Goal: Task Accomplishment & Management: Use online tool/utility

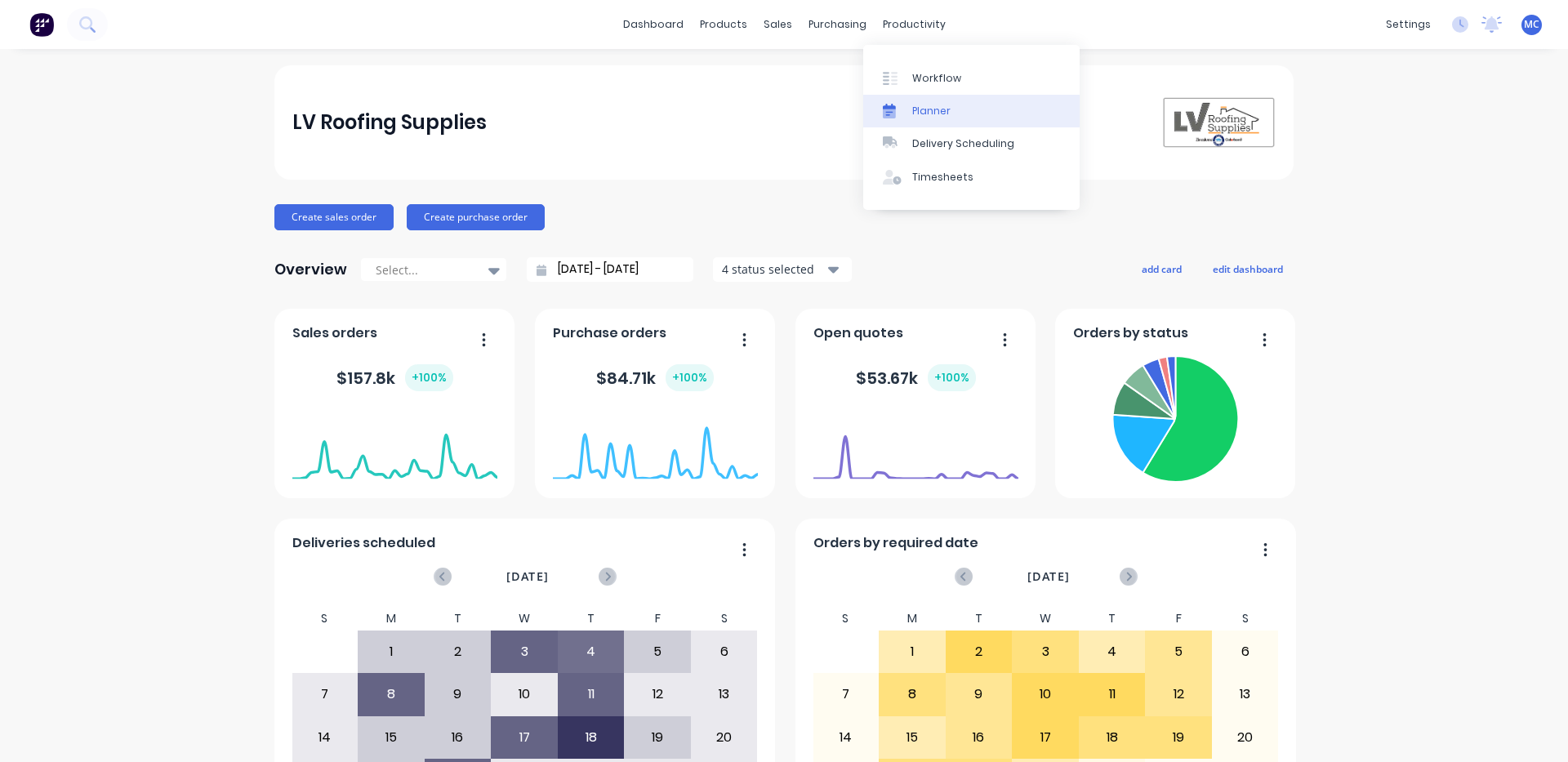
click at [959, 103] on link "Planner" at bounding box center [971, 111] width 216 height 33
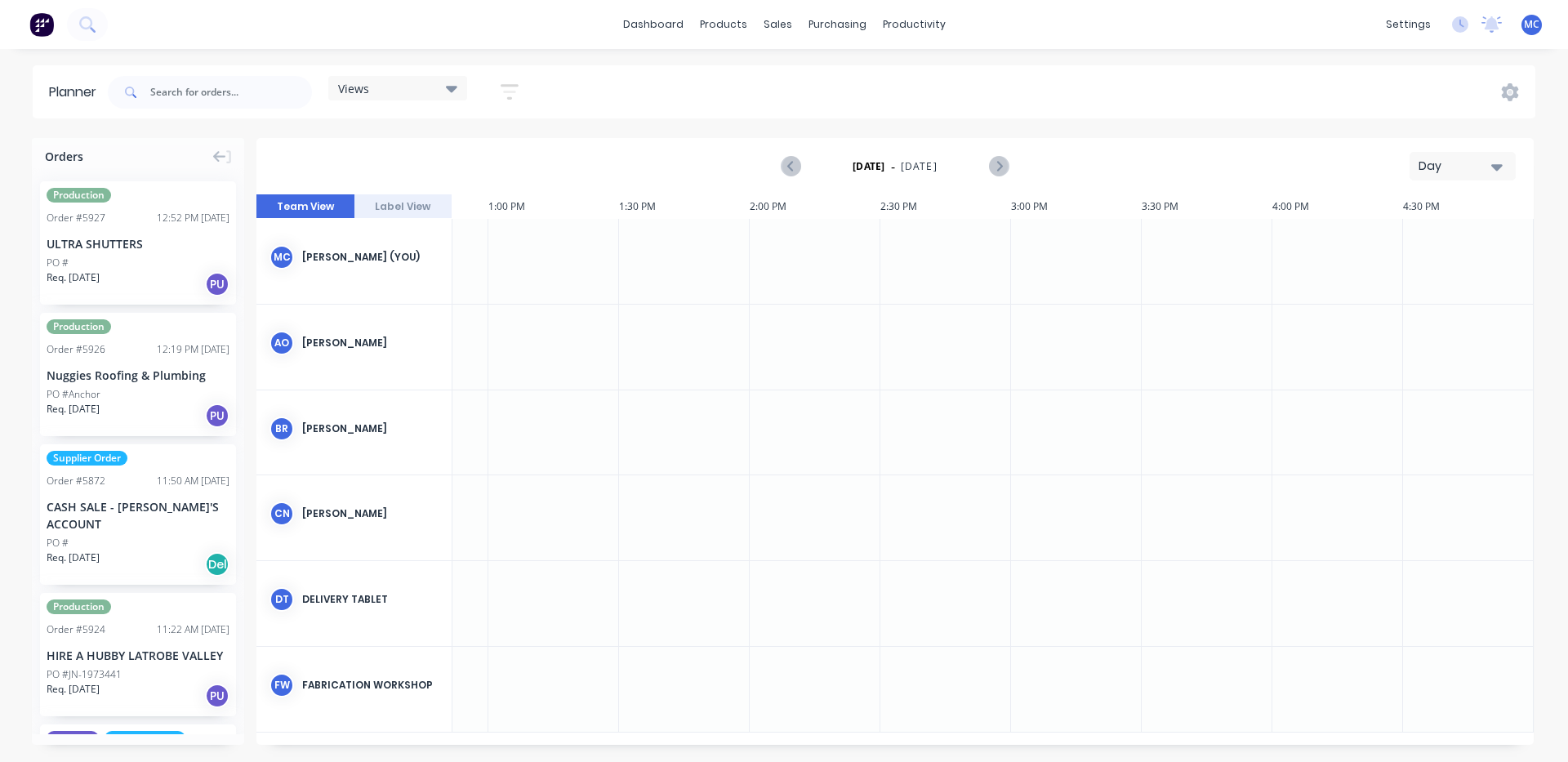
scroll to position [0, 1532]
click at [1434, 173] on div "Day" at bounding box center [1456, 167] width 76 height 17
click at [1394, 266] on div "Month" at bounding box center [1433, 275] width 161 height 33
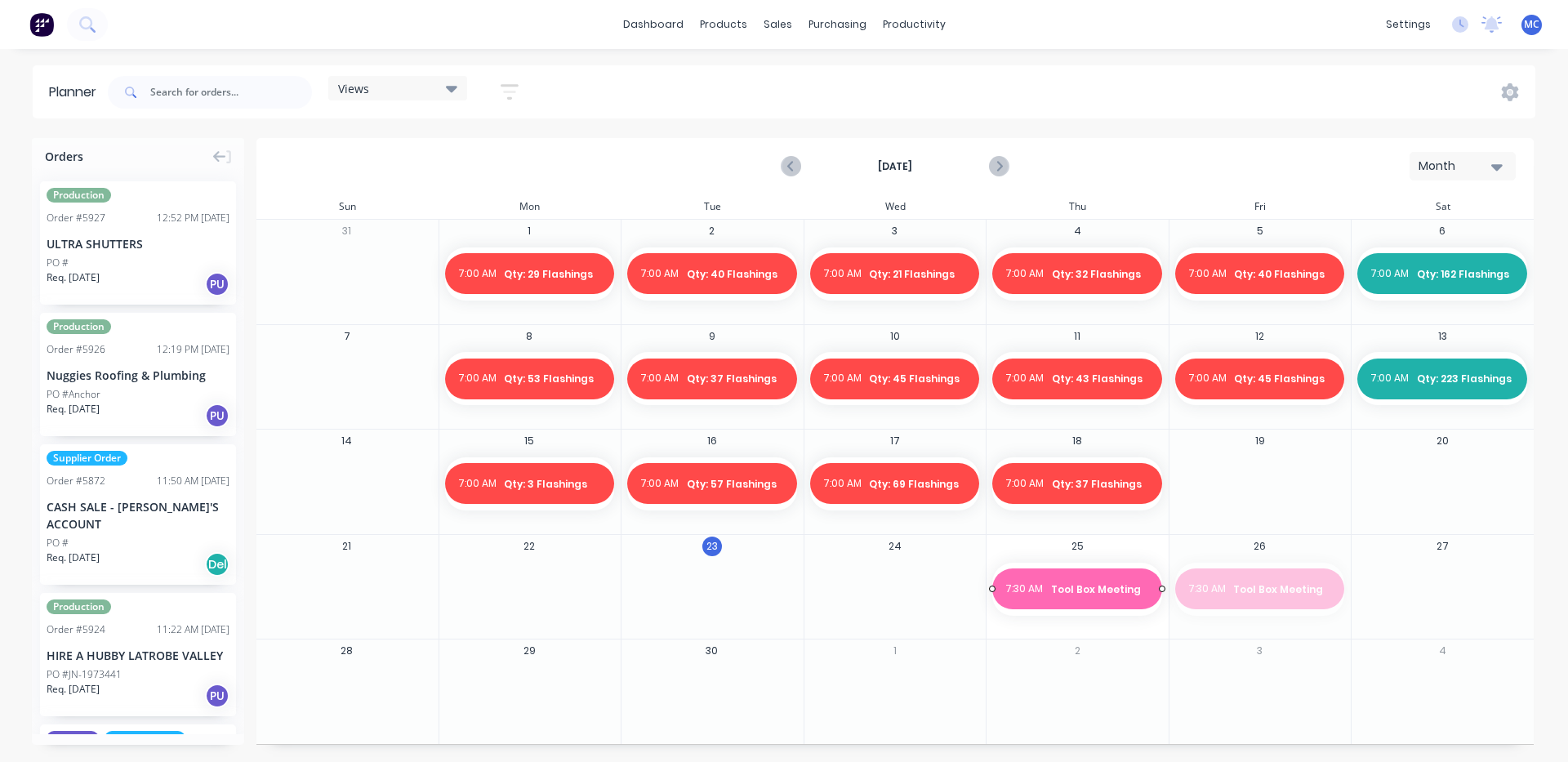
drag, startPoint x: 1280, startPoint y: 591, endPoint x: 1109, endPoint y: 586, distance: 171.1
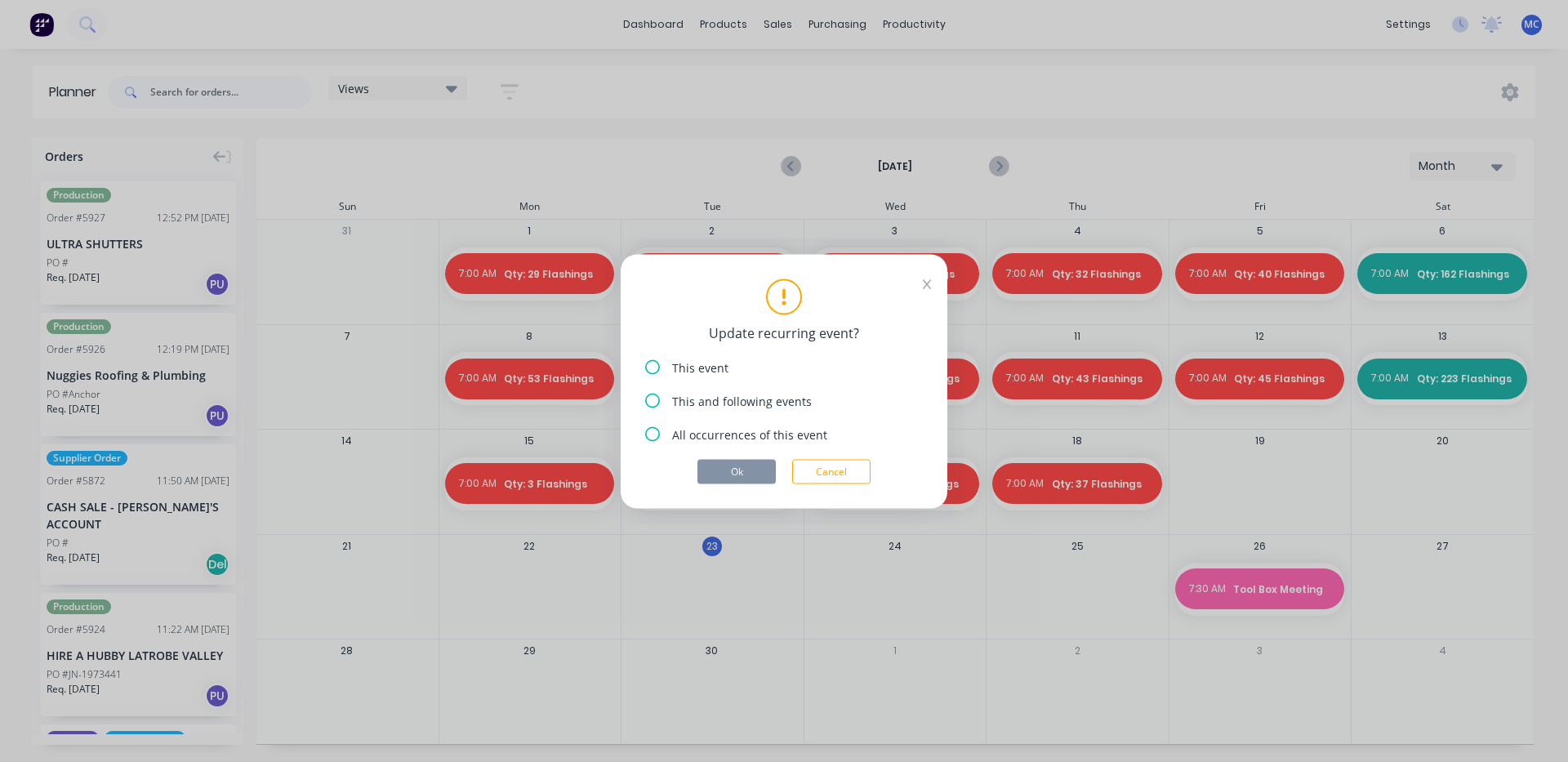
click at [666, 365] on div "This event" at bounding box center [784, 367] width 278 height 17
click at [740, 472] on button "Ok" at bounding box center [736, 471] width 78 height 24
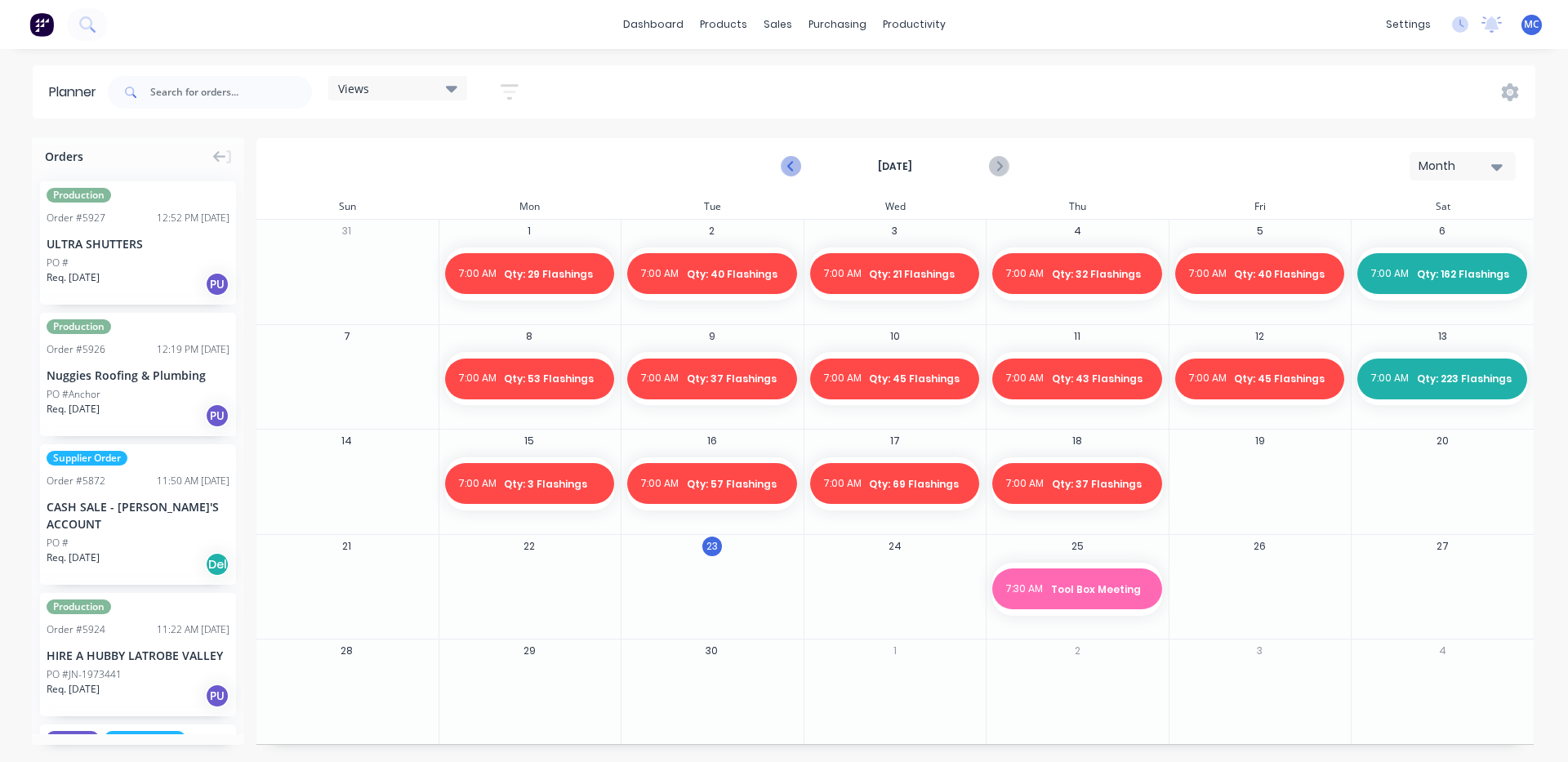
click at [787, 167] on icon "Previous page" at bounding box center [791, 167] width 20 height 20
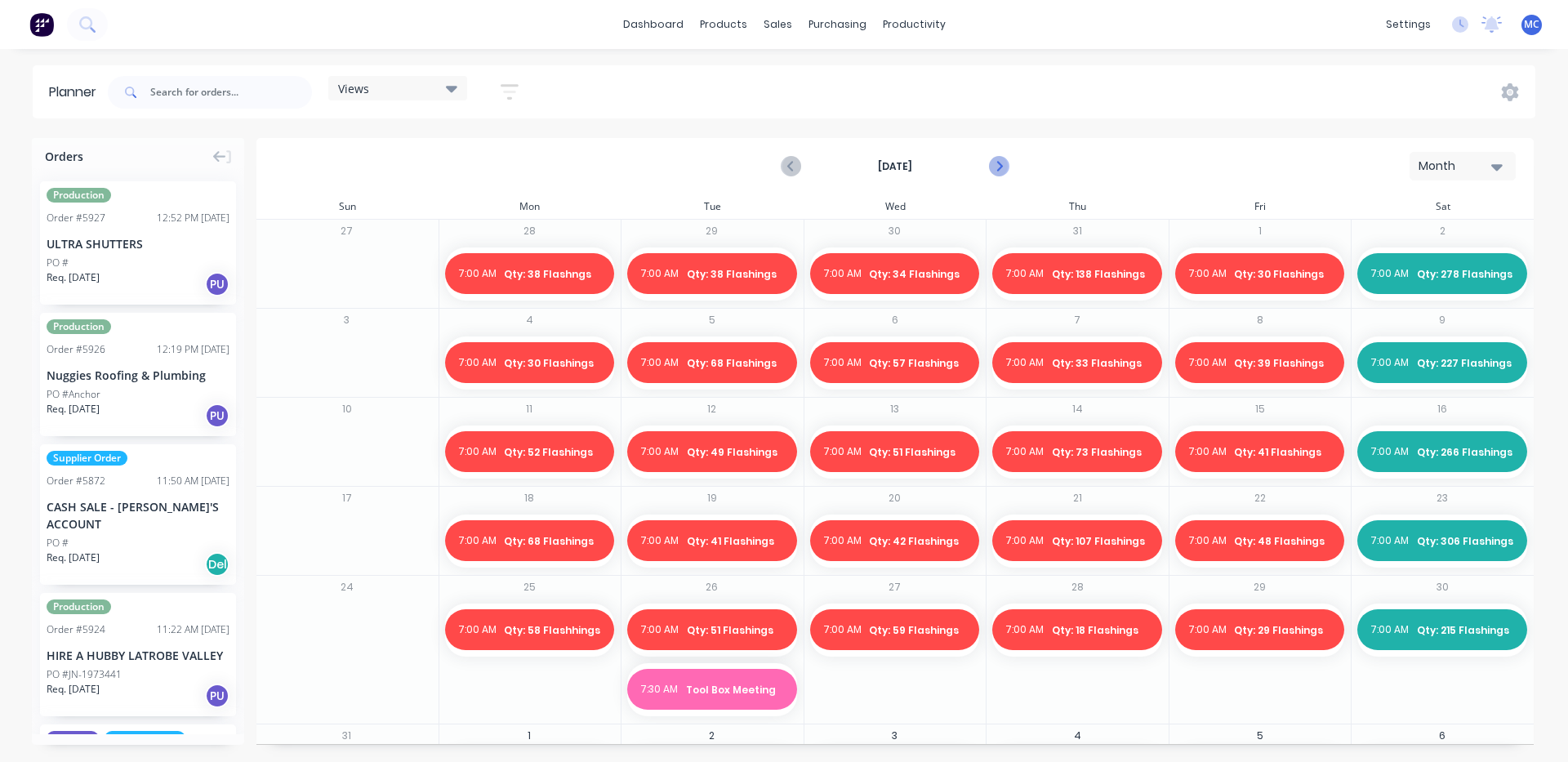
click at [1003, 169] on icon "Next page" at bounding box center [998, 167] width 20 height 20
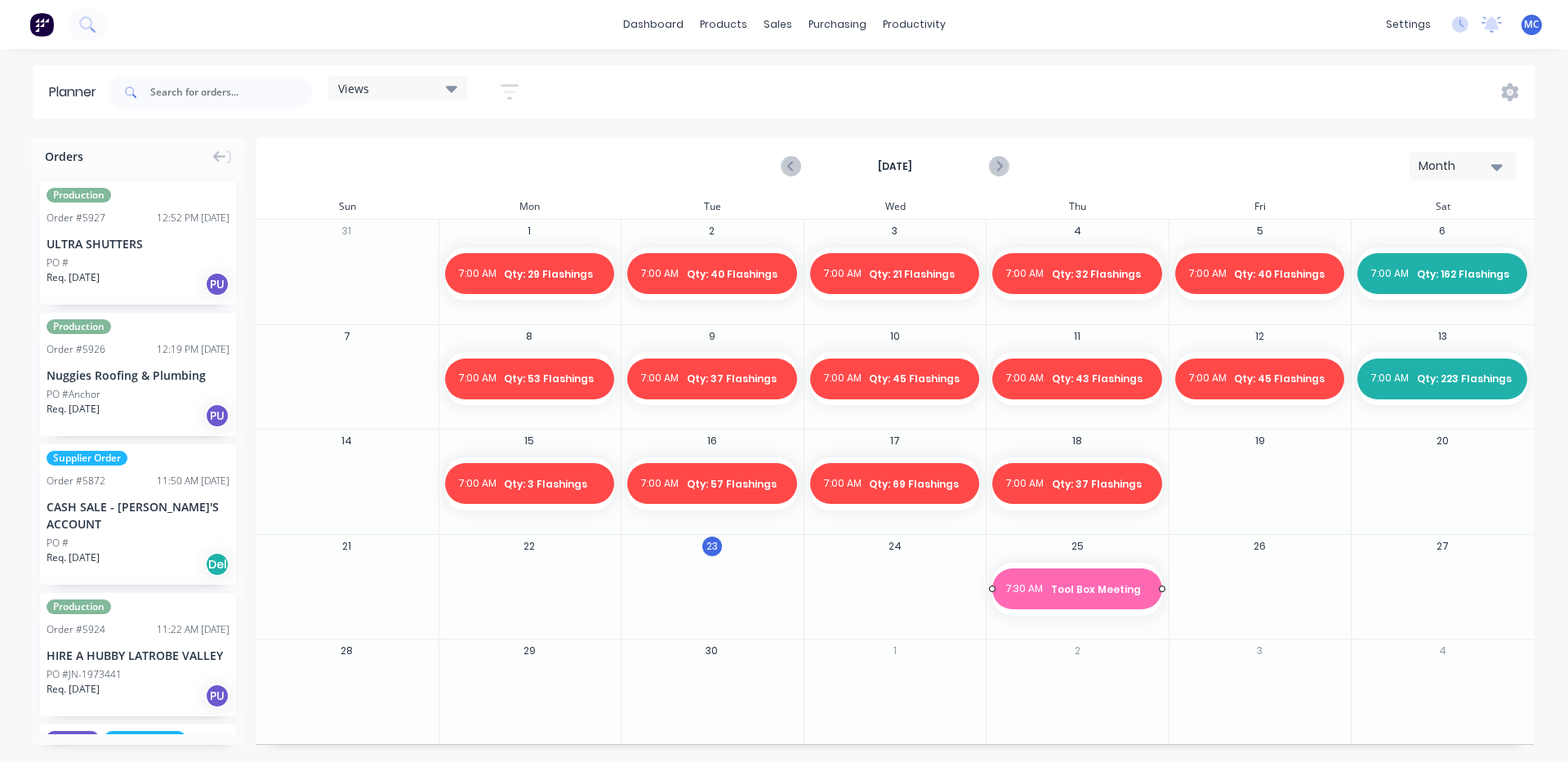
click at [1093, 591] on span "Tool Box Meeting" at bounding box center [1100, 589] width 98 height 15
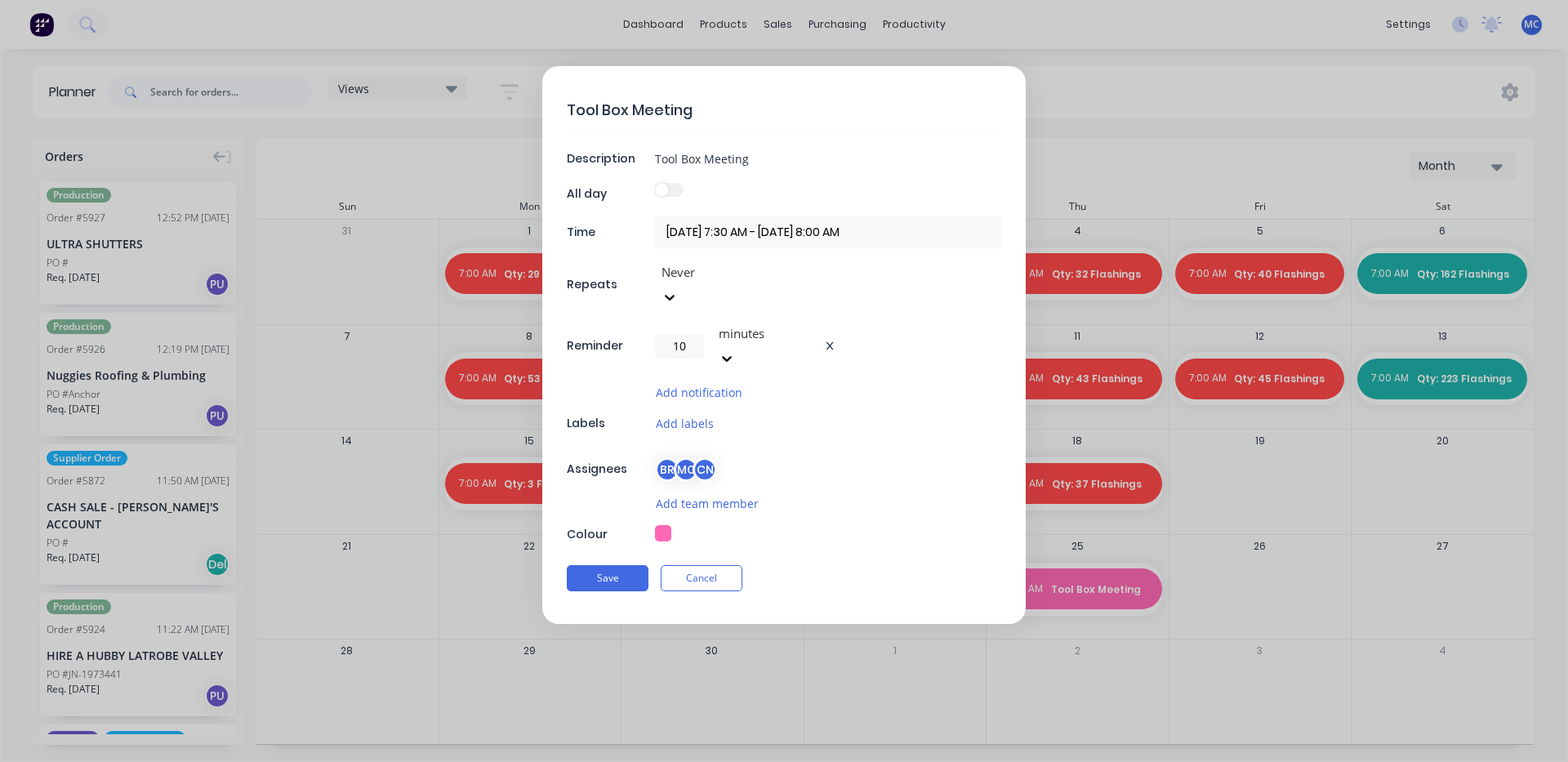
click at [1221, 82] on form "Tool Box Meeting Description Tool Box Meeting All day Time [DATE] 7:30 AM - [DA…" at bounding box center [784, 345] width 1534 height 558
click at [583, 565] on button "Save" at bounding box center [608, 578] width 82 height 26
